Goal: Task Accomplishment & Management: Use online tool/utility

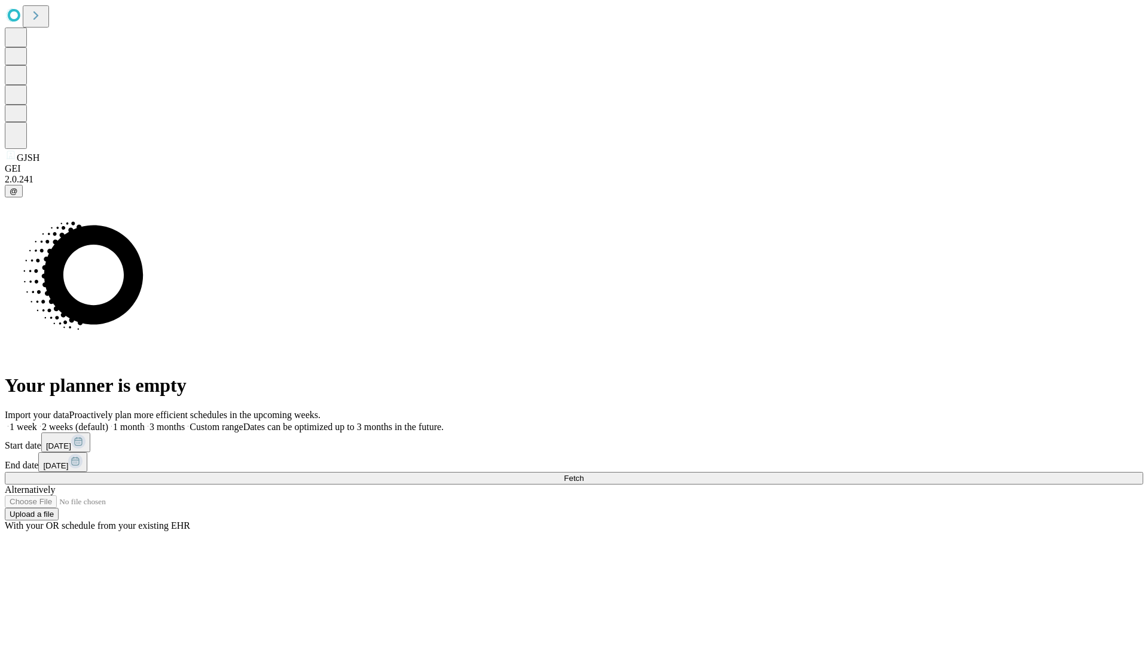
click at [583, 473] on span "Fetch" at bounding box center [574, 477] width 20 height 9
